Goal: Information Seeking & Learning: Learn about a topic

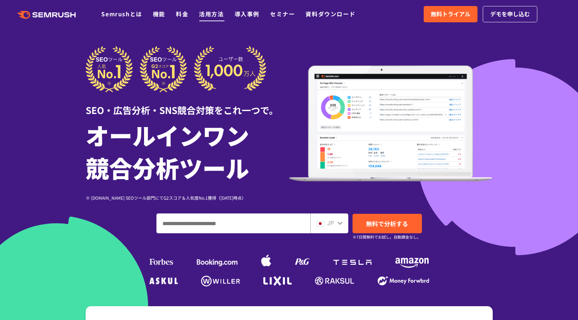
click at [205, 17] on link "活用方法" at bounding box center [211, 14] width 25 height 8
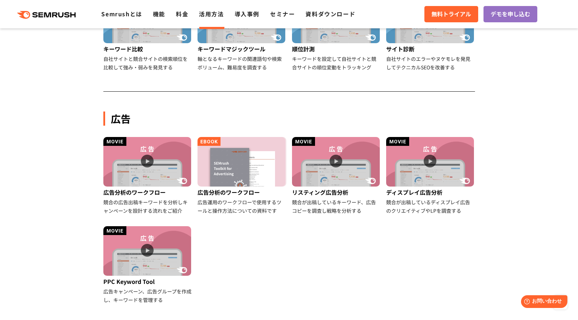
scroll to position [319, 0]
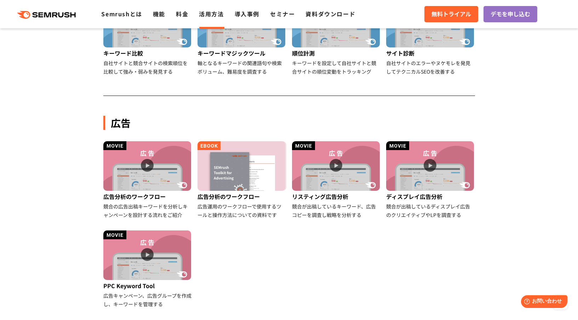
click at [527, 96] on section "SEO SEOのワークフロー 競合分析からキーワード調査、効果検証、テクニカルSEOの流れをご紹介 SEOのワークフロー SEOのワークフローで使用するツール…" at bounding box center [289, 229] width 578 height 771
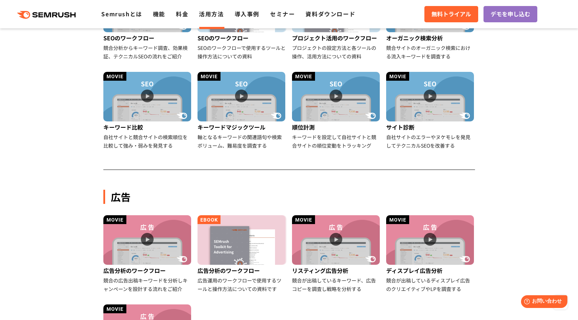
scroll to position [0, 0]
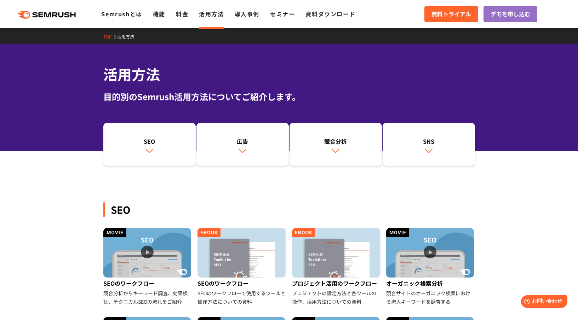
click at [174, 14] on ul "Semrushとは 機能 料金 活用方法 導入事例 セミナー 資料ダウンロード" at bounding box center [233, 14] width 265 height 9
click at [180, 14] on link "料金" at bounding box center [182, 14] width 12 height 8
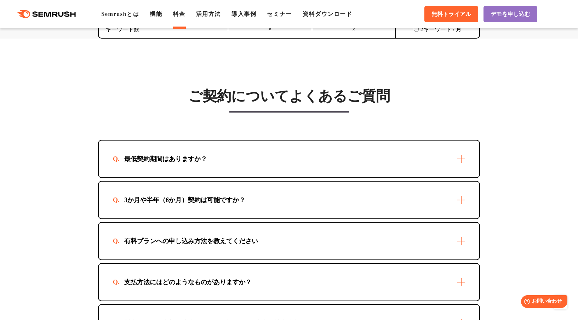
scroll to position [1949, 0]
click at [219, 158] on div "最低契約期間はありますか？" at bounding box center [289, 158] width 380 height 37
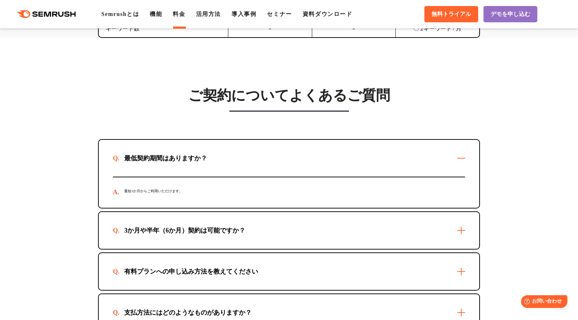
click at [219, 158] on div "最低契約期間はありますか？" at bounding box center [289, 158] width 380 height 37
